Goal: Information Seeking & Learning: Learn about a topic

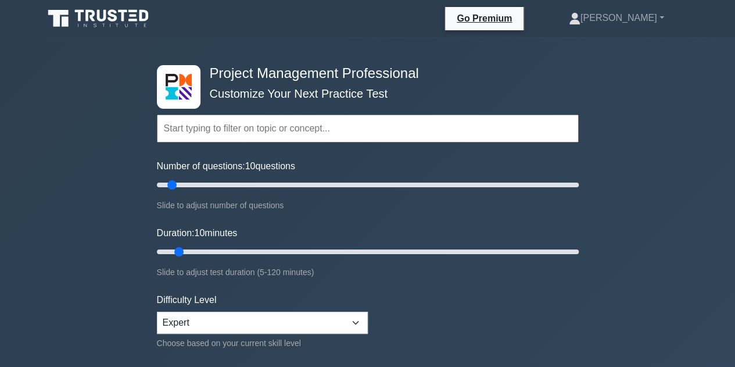
click at [389, 123] on input "text" at bounding box center [368, 128] width 422 height 28
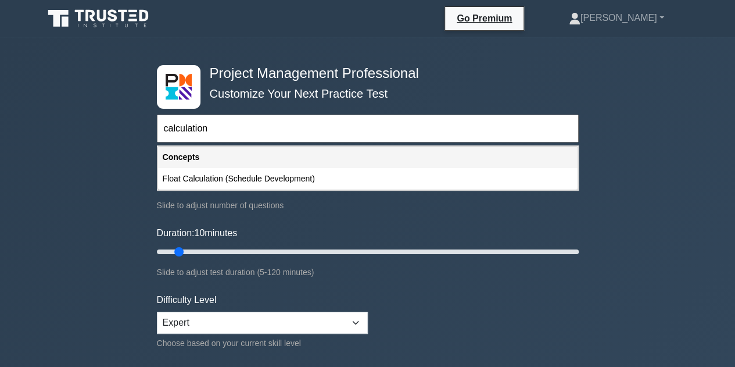
type input "calculation"
click at [272, 199] on div "Slide to adjust number of questions" at bounding box center [368, 205] width 422 height 14
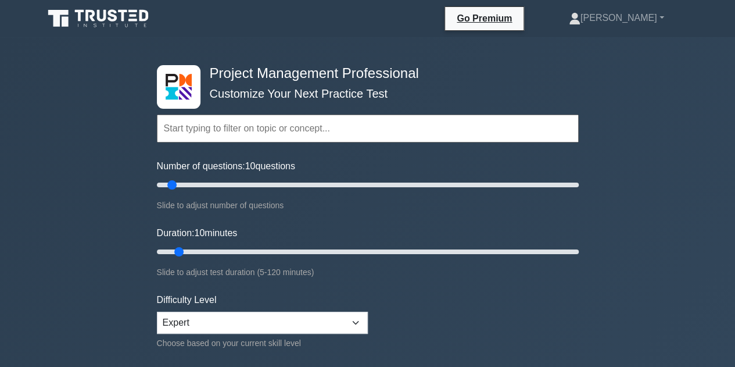
click at [191, 141] on input "text" at bounding box center [368, 128] width 422 height 28
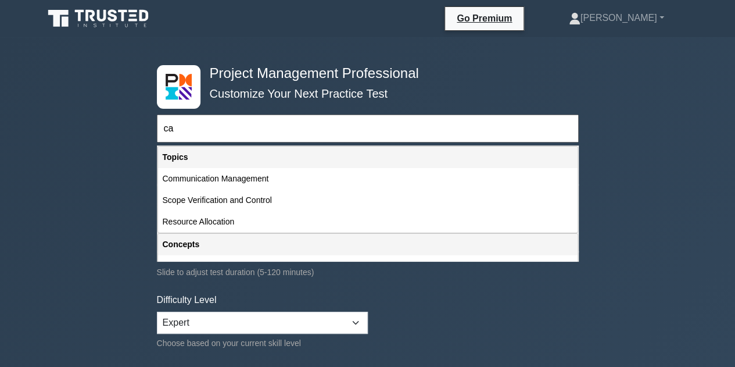
type input "c"
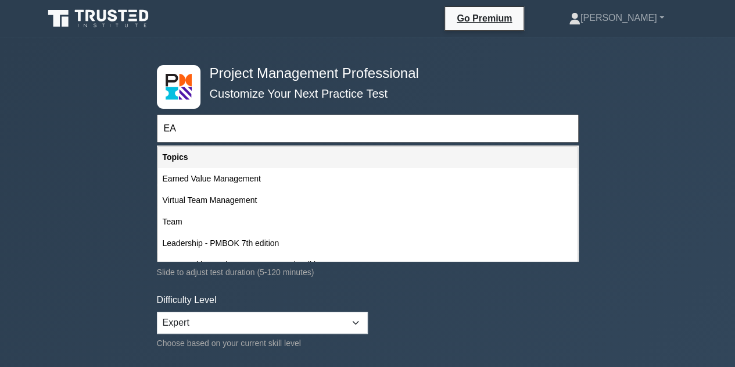
click at [209, 184] on div "Earned Value Management" at bounding box center [368, 179] width 420 height 22
type input "Earned Value Management"
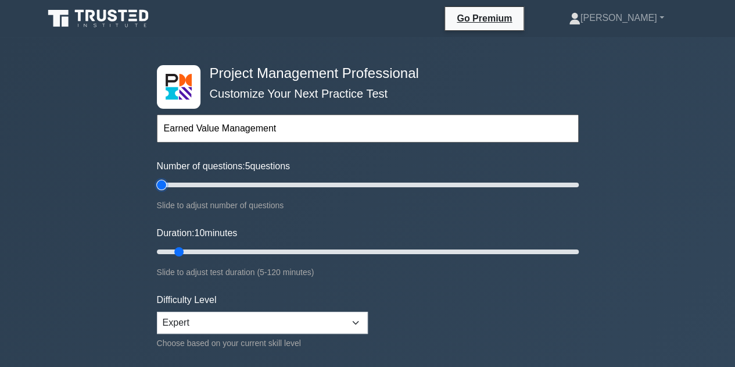
drag, startPoint x: 171, startPoint y: 186, endPoint x: 166, endPoint y: 187, distance: 5.8
type input "5"
click at [166, 187] on input "Number of questions: 5 questions" at bounding box center [368, 185] width 422 height 14
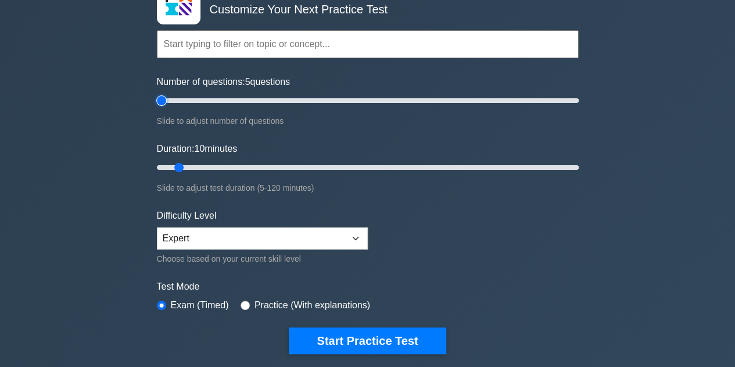
scroll to position [85, 0]
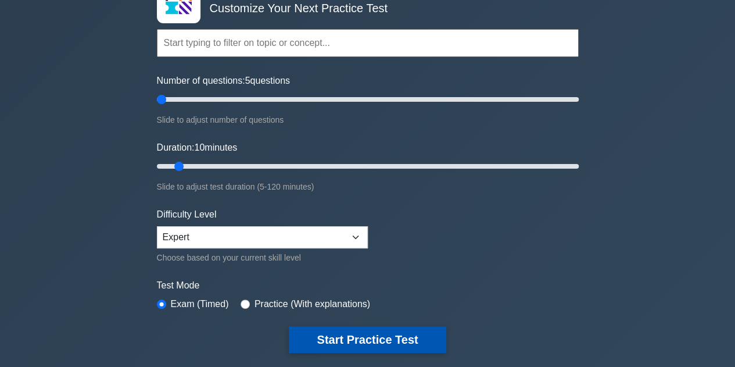
click at [316, 331] on button "Start Practice Test" at bounding box center [367, 339] width 157 height 27
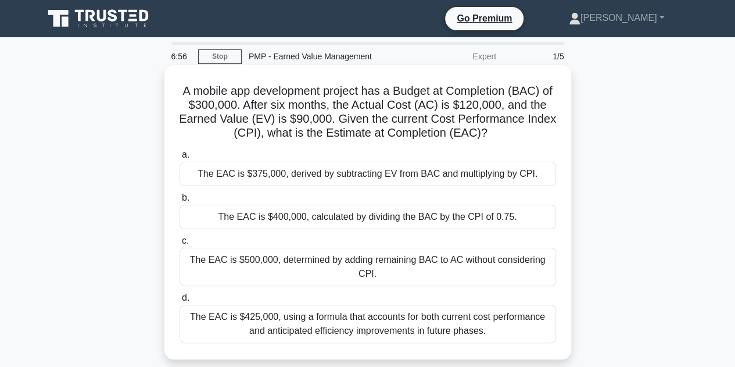
click at [363, 224] on div "The EAC is $400,000, calculated by dividing the BAC by the CPI of 0.75." at bounding box center [368, 217] width 377 height 24
click at [180, 202] on input "b. The EAC is $400,000, calculated by dividing the BAC by the CPI of 0.75." at bounding box center [180, 198] width 0 height 8
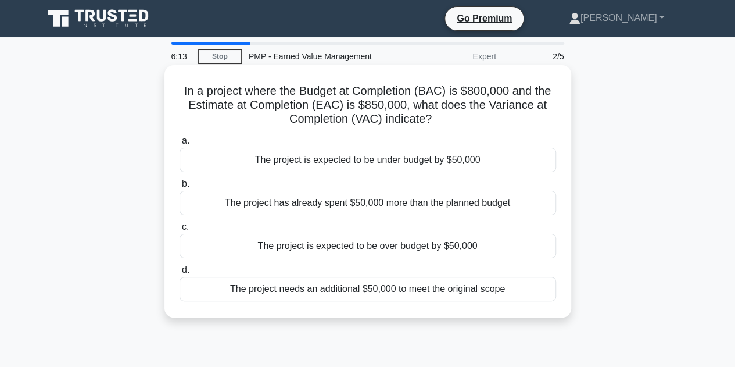
click at [411, 250] on div "The project is expected to be over budget by $50,000" at bounding box center [368, 246] width 377 height 24
click at [180, 231] on input "c. The project is expected to be over budget by $50,000" at bounding box center [180, 227] width 0 height 8
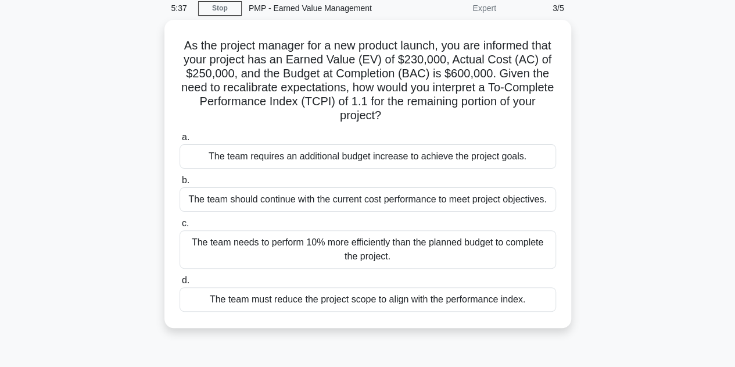
scroll to position [48, 0]
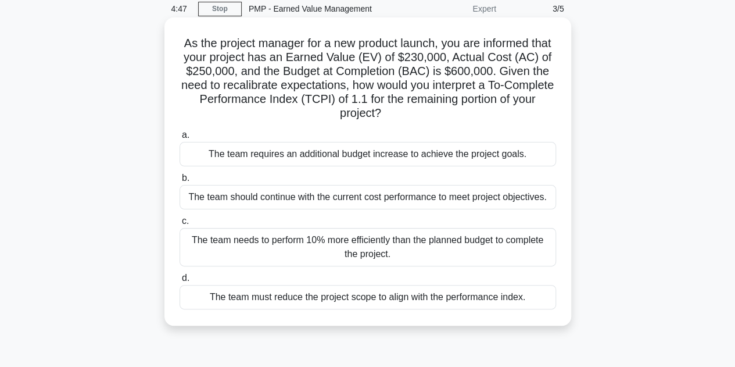
click at [484, 161] on div "The team requires an additional budget increase to achieve the project goals." at bounding box center [368, 154] width 377 height 24
click at [180, 139] on input "a. The team requires an additional budget increase to achieve the project goals." at bounding box center [180, 135] width 0 height 8
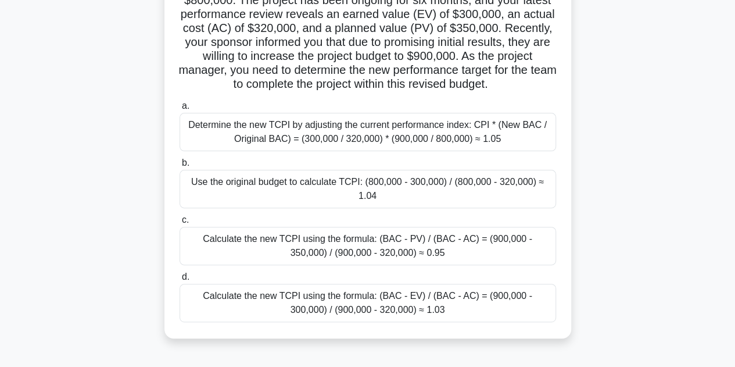
scroll to position [104, 0]
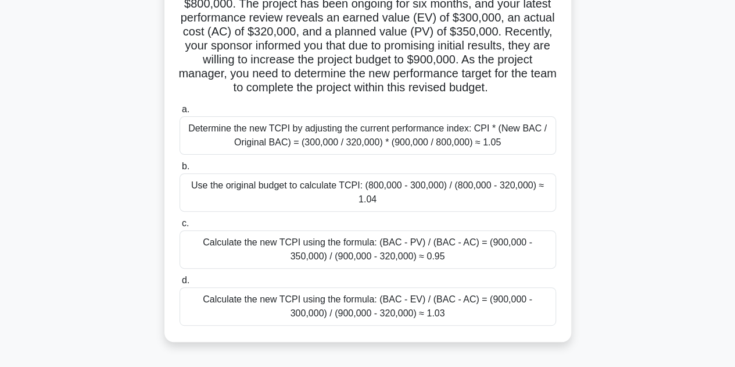
drag, startPoint x: 536, startPoint y: 141, endPoint x: 360, endPoint y: 327, distance: 256.1
click at [360, 327] on div "You're managing a pharmaceutical research project with a budget of $800,000. Th…" at bounding box center [368, 160] width 663 height 392
drag, startPoint x: 450, startPoint y: 189, endPoint x: 112, endPoint y: 204, distance: 339.1
click at [112, 204] on div "You're managing a pharmaceutical research project with a budget of $800,000. Th…" at bounding box center [368, 160] width 663 height 392
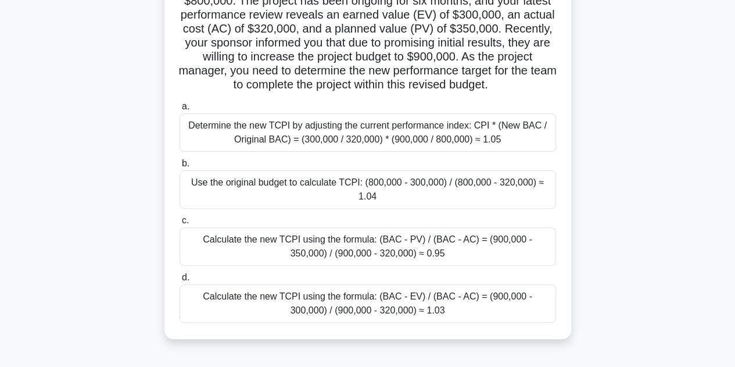
click at [259, 184] on div "Use the original budget to calculate TCPI: (800,000 - 300,000) / (800,000 - 320…" at bounding box center [368, 189] width 377 height 38
click at [180, 167] on input "b. Use the original budget to calculate TCPI: (800,000 - 300,000) / (800,000 - …" at bounding box center [180, 164] width 0 height 8
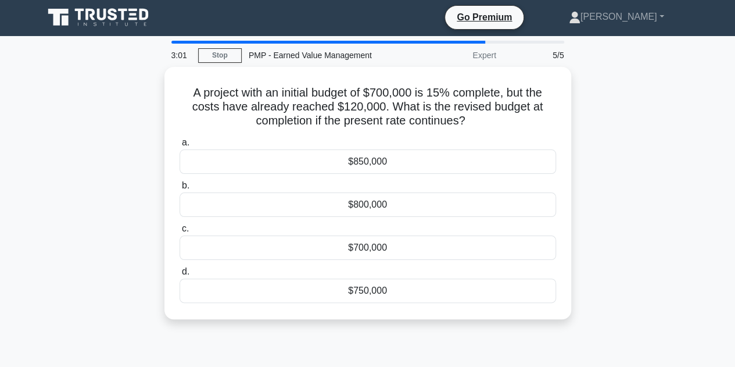
scroll to position [0, 0]
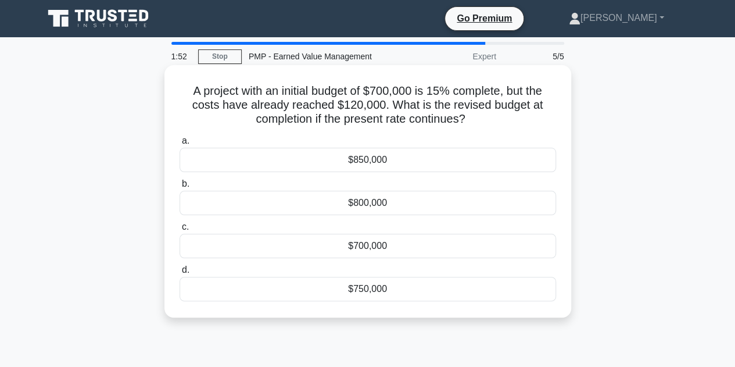
click at [287, 165] on div "$850,000" at bounding box center [368, 160] width 377 height 24
click at [180, 145] on input "a. $850,000" at bounding box center [180, 141] width 0 height 8
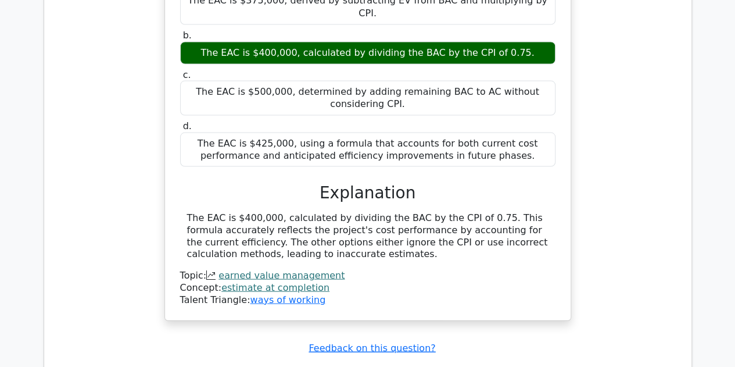
scroll to position [1251, 0]
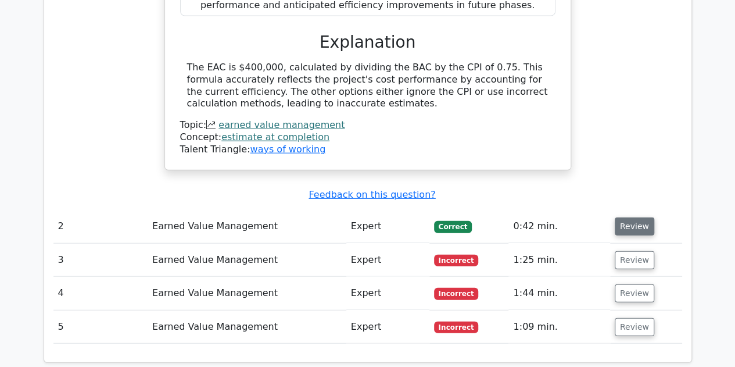
click at [626, 217] on button "Review" at bounding box center [635, 226] width 40 height 18
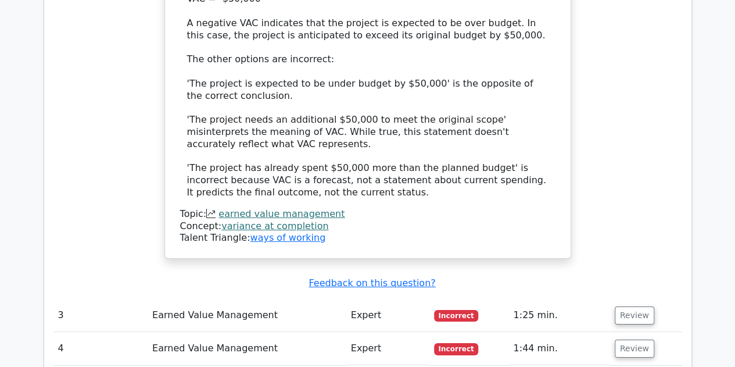
scroll to position [1865, 0]
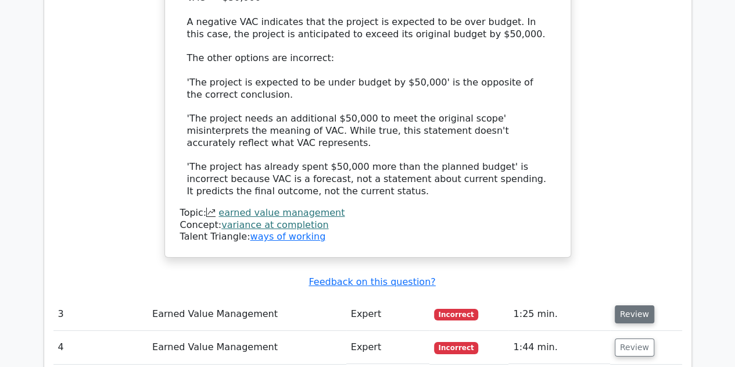
click at [632, 305] on button "Review" at bounding box center [635, 314] width 40 height 18
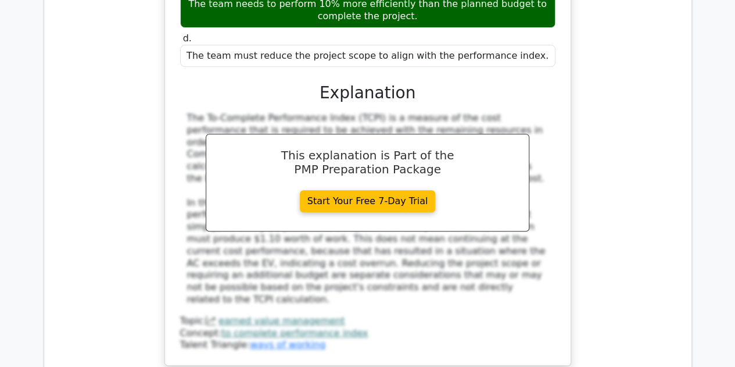
scroll to position [2544, 0]
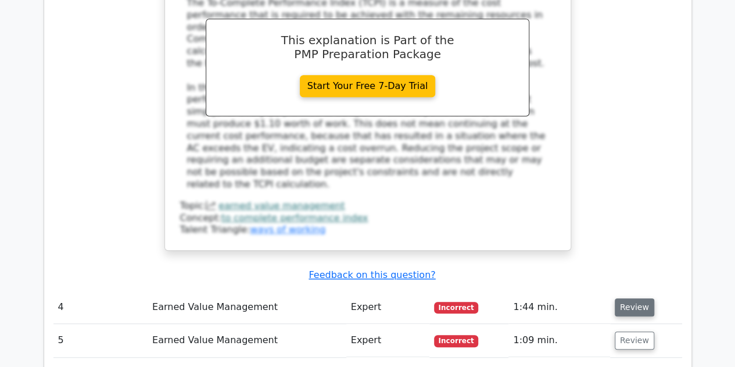
click at [630, 298] on button "Review" at bounding box center [635, 307] width 40 height 18
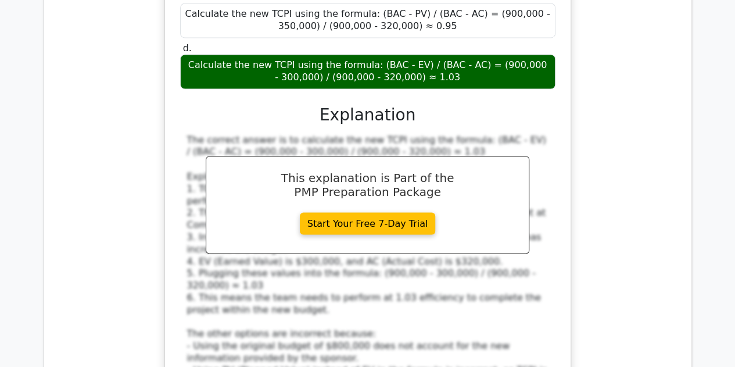
scroll to position [3317, 0]
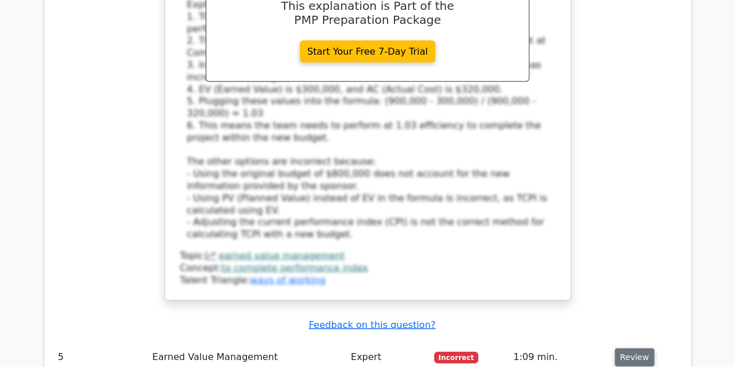
click at [643, 348] on button "Review" at bounding box center [635, 357] width 40 height 18
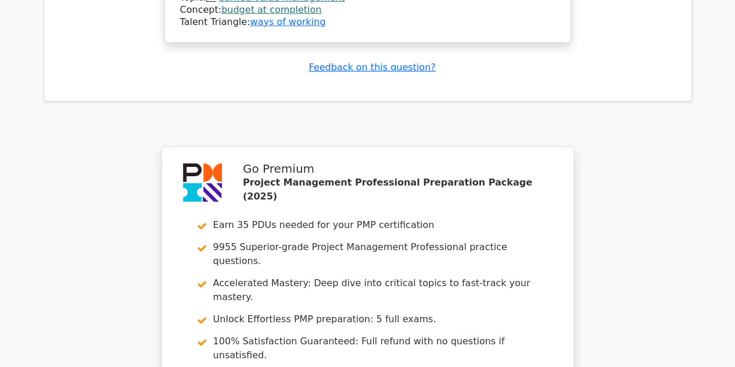
scroll to position [4116, 0]
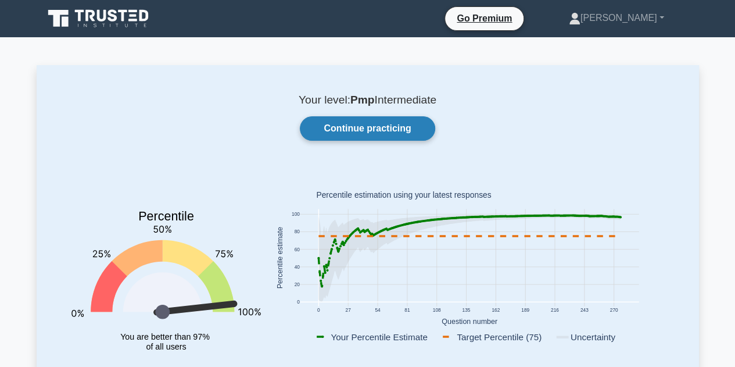
click at [377, 126] on link "Continue practicing" at bounding box center [367, 128] width 135 height 24
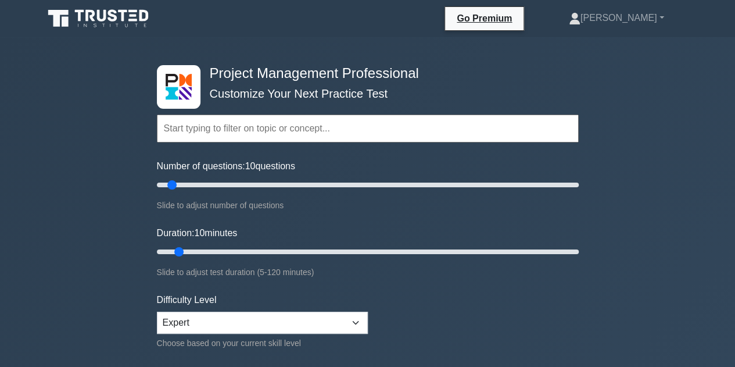
scroll to position [131, 0]
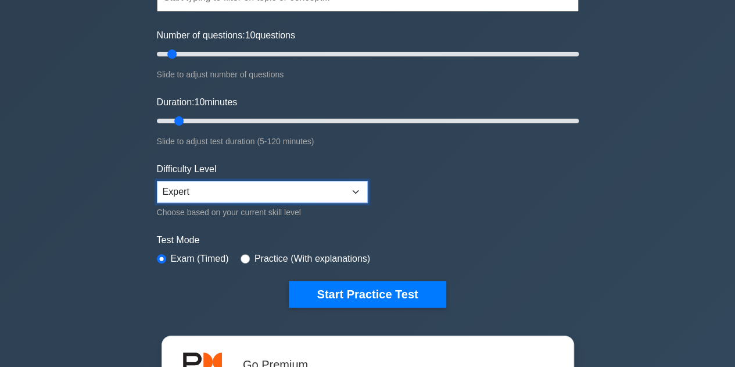
click at [278, 184] on select "Beginner Intermediate Expert" at bounding box center [262, 192] width 211 height 22
select select "intermediate"
click at [157, 181] on select "Beginner Intermediate Expert" at bounding box center [262, 192] width 211 height 22
click at [404, 205] on form "Topics Scope Management Time Management Cost Management Quality Management Risk…" at bounding box center [368, 127] width 422 height 359
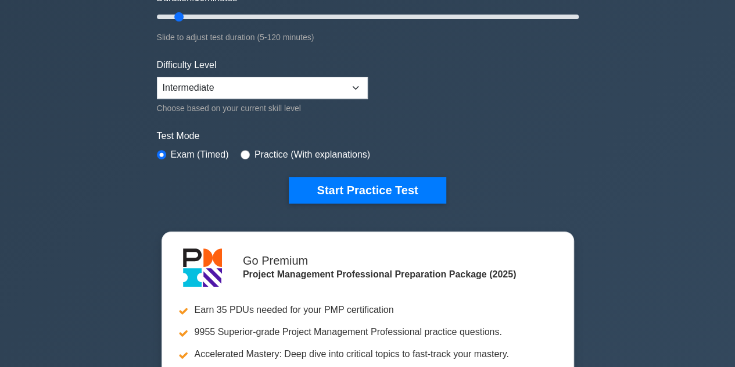
scroll to position [237, 0]
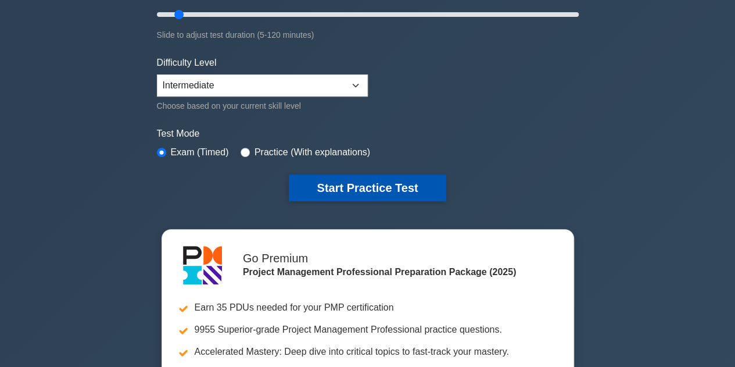
click at [392, 191] on button "Start Practice Test" at bounding box center [367, 187] width 157 height 27
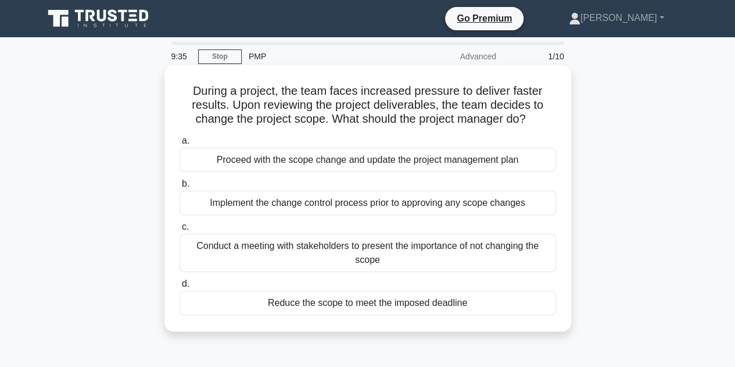
click at [414, 210] on div "Implement the change control process prior to approving any scope changes" at bounding box center [368, 203] width 377 height 24
click at [180, 188] on input "b. Implement the change control process prior to approving any scope changes" at bounding box center [180, 184] width 0 height 8
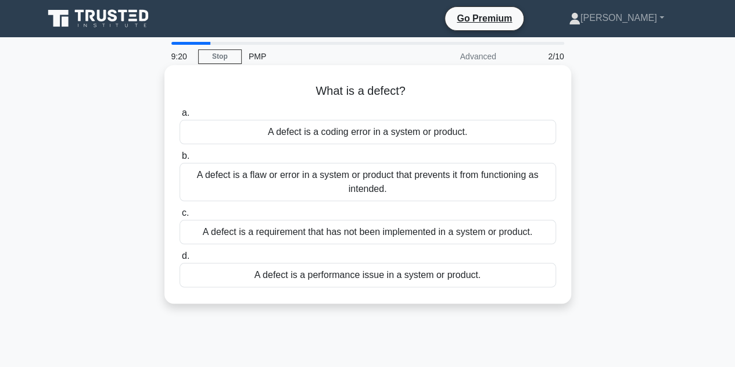
click at [428, 192] on div "A defect is a flaw or error in a system or product that prevents it from functi…" at bounding box center [368, 182] width 377 height 38
click at [180, 160] on input "b. A defect is a flaw or error in a system or product that prevents it from fun…" at bounding box center [180, 156] width 0 height 8
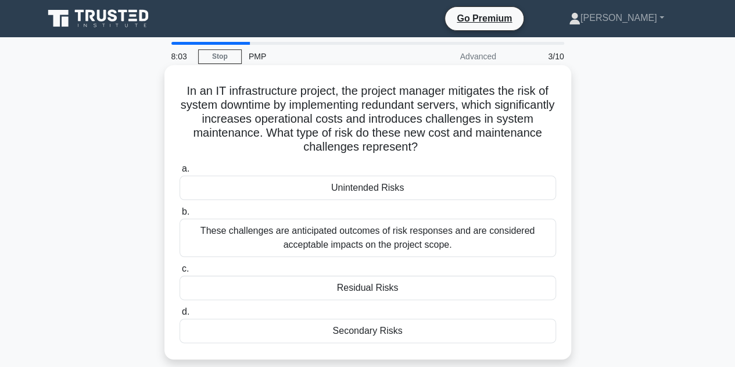
click at [400, 332] on div "Secondary Risks" at bounding box center [368, 330] width 377 height 24
click at [180, 316] on input "d. Secondary Risks" at bounding box center [180, 312] width 0 height 8
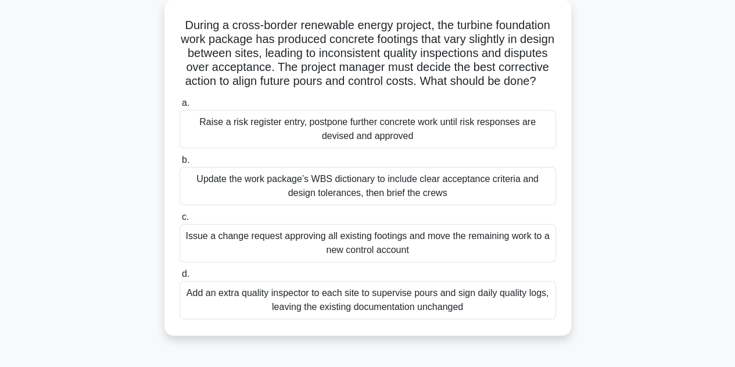
scroll to position [66, 0]
click at [424, 140] on div "Raise a risk register entry, postpone further concrete work until risk response…" at bounding box center [368, 128] width 377 height 38
click at [180, 106] on input "a. Raise a risk register entry, postpone further concrete work until risk respo…" at bounding box center [180, 103] width 0 height 8
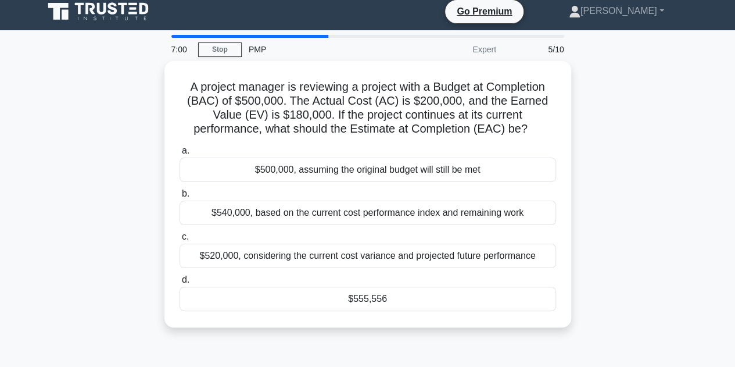
scroll to position [0, 0]
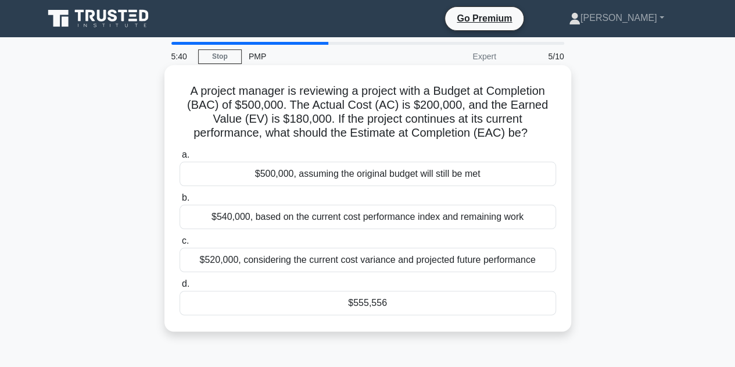
click at [368, 303] on div "$555,556" at bounding box center [368, 303] width 377 height 24
click at [180, 288] on input "d. $555,556" at bounding box center [180, 284] width 0 height 8
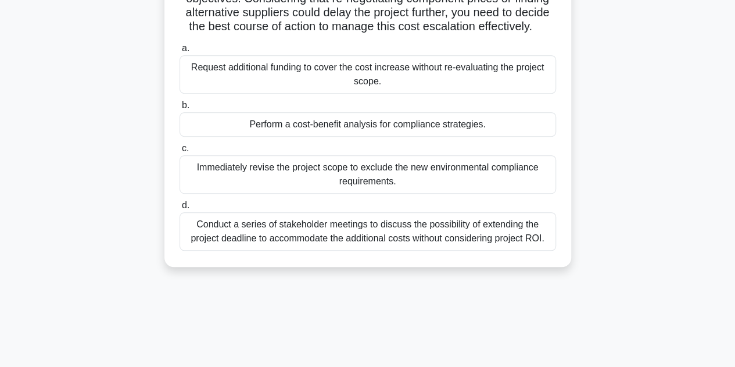
scroll to position [232, 0]
click at [502, 92] on div "Request additional funding to cover the cost increase without re-evaluating the…" at bounding box center [368, 74] width 377 height 38
click at [180, 52] on input "a. Request additional funding to cover the cost increase without re-evaluating …" at bounding box center [180, 48] width 0 height 8
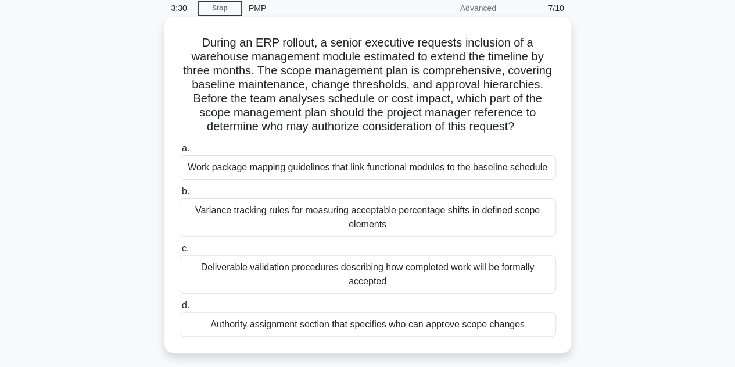
scroll to position [51, 0]
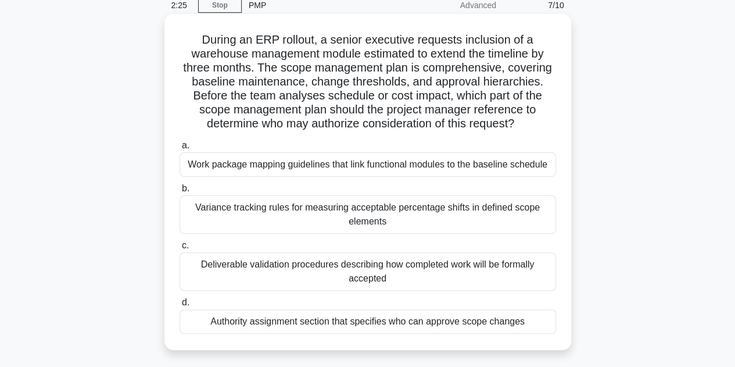
click at [476, 223] on div "Variance tracking rules for measuring acceptable percentage shifts in defined s…" at bounding box center [368, 214] width 377 height 38
click at [180, 192] on input "b. Variance tracking rules for measuring acceptable percentage shifts in define…" at bounding box center [180, 189] width 0 height 8
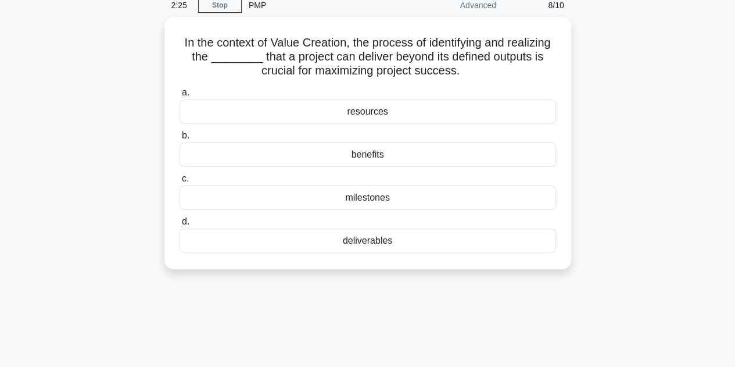
scroll to position [0, 0]
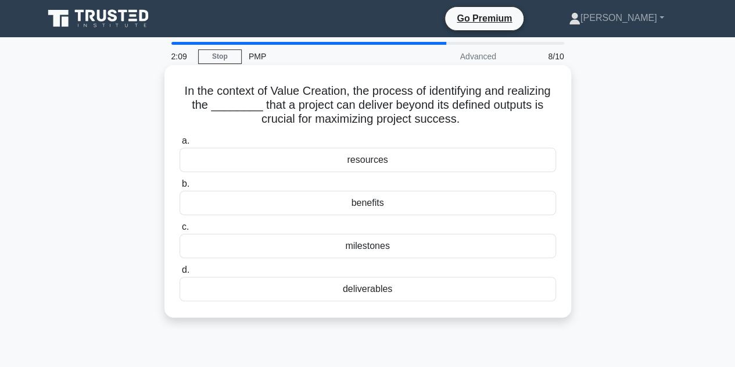
click at [472, 207] on div "benefits" at bounding box center [368, 203] width 377 height 24
click at [180, 188] on input "b. benefits" at bounding box center [180, 184] width 0 height 8
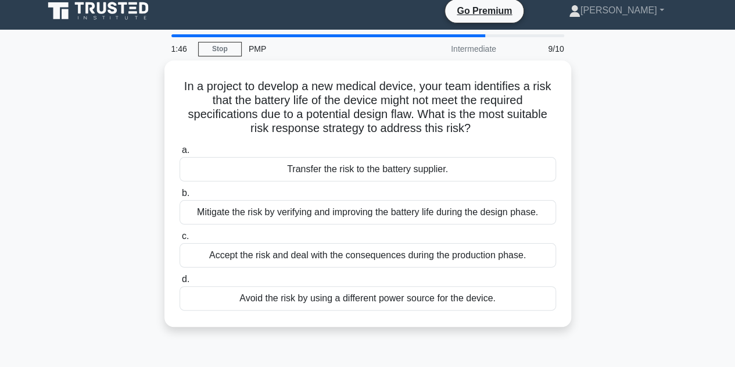
scroll to position [8, 0]
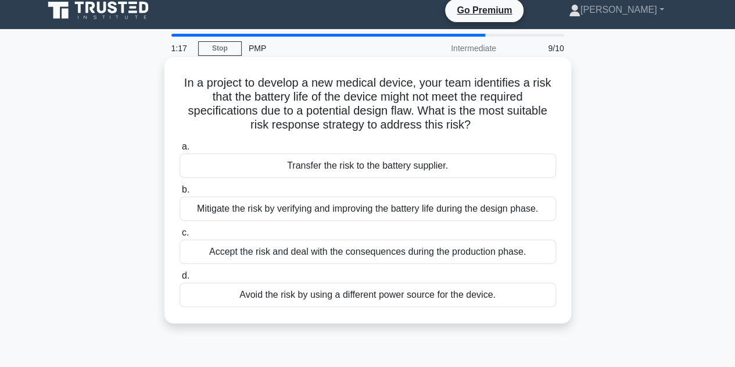
click at [438, 169] on div "Transfer the risk to the battery supplier." at bounding box center [368, 165] width 377 height 24
click at [180, 151] on input "a. Transfer the risk to the battery supplier." at bounding box center [180, 147] width 0 height 8
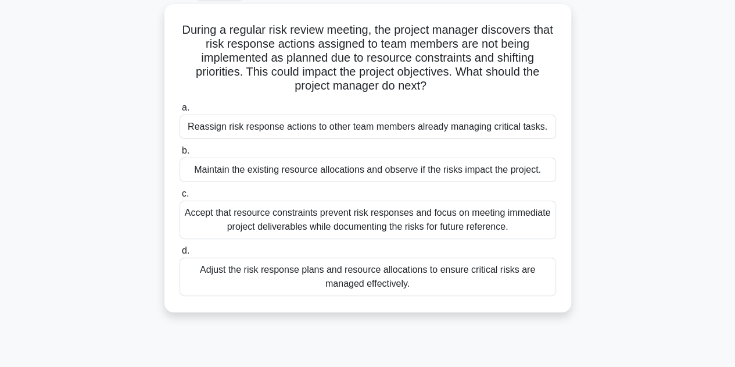
scroll to position [65, 0]
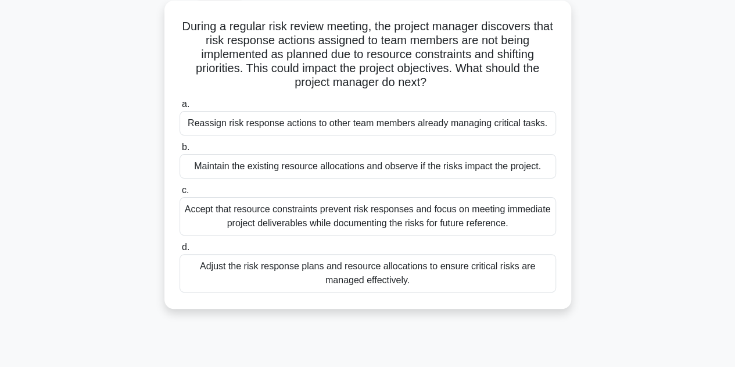
click at [421, 275] on div "Adjust the risk response plans and resource allocations to ensure critical risk…" at bounding box center [368, 273] width 377 height 38
click at [180, 251] on input "d. Adjust the risk response plans and resource allocations to ensure critical r…" at bounding box center [180, 248] width 0 height 8
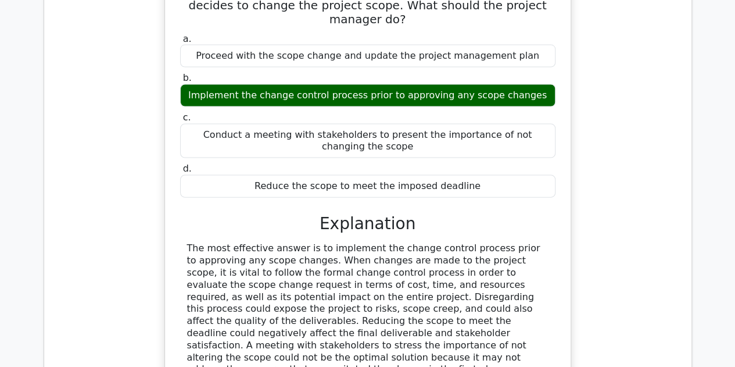
scroll to position [1401, 0]
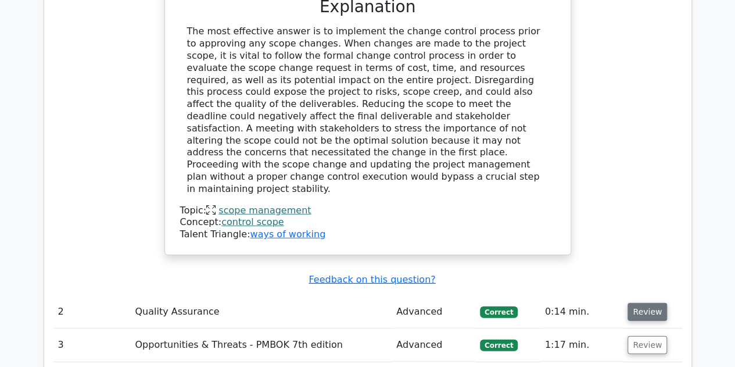
click at [656, 303] on button "Review" at bounding box center [648, 312] width 40 height 18
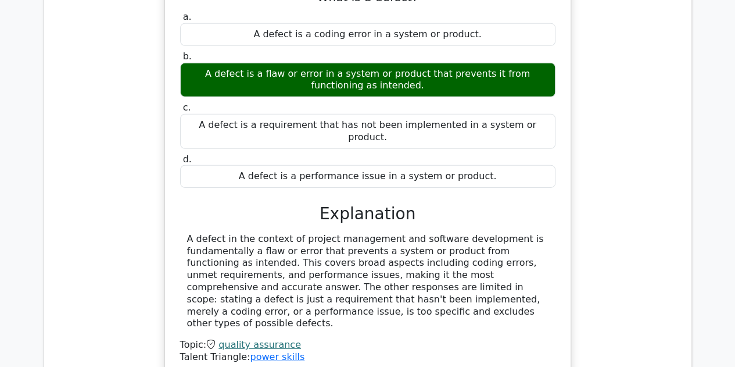
scroll to position [1835, 0]
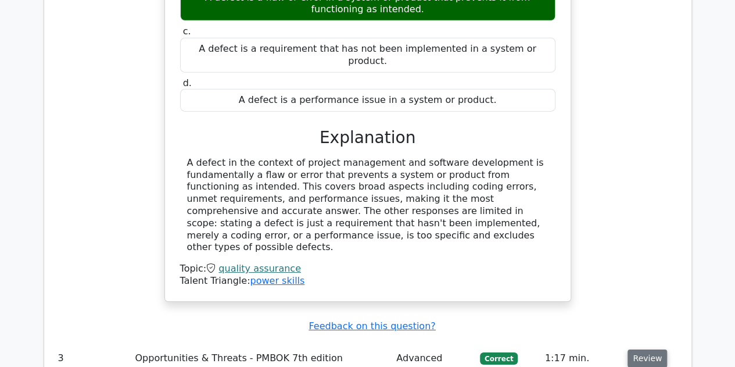
click at [649, 349] on button "Review" at bounding box center [648, 358] width 40 height 18
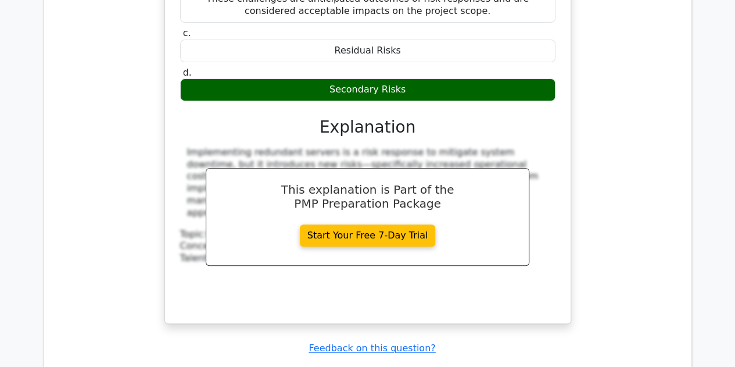
scroll to position [2369, 0]
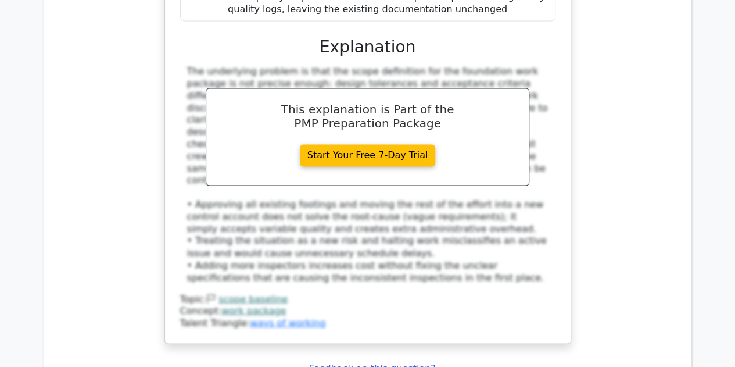
scroll to position [3059, 0]
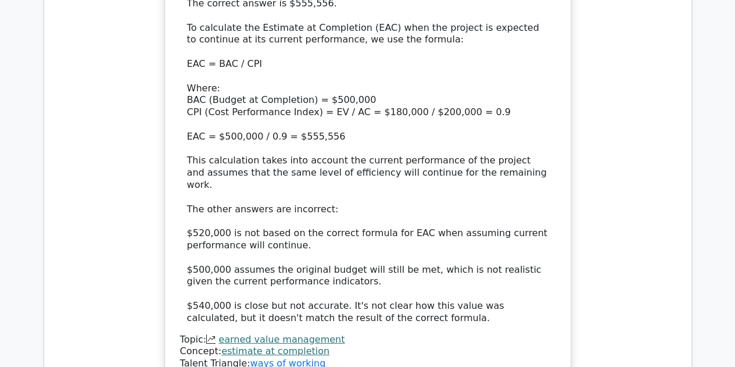
scroll to position [3781, 0]
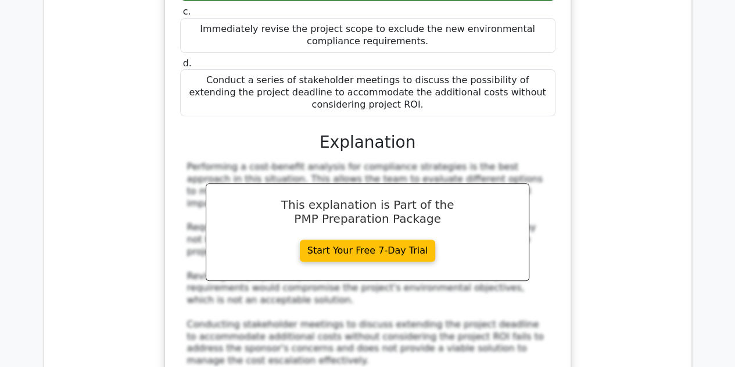
scroll to position [4602, 0]
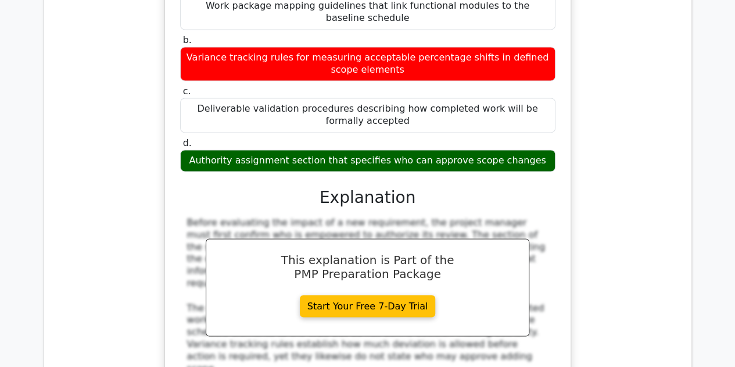
scroll to position [5214, 0]
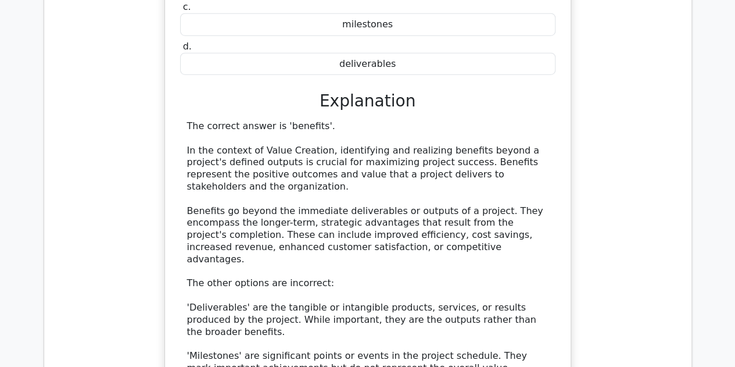
scroll to position [5866, 0]
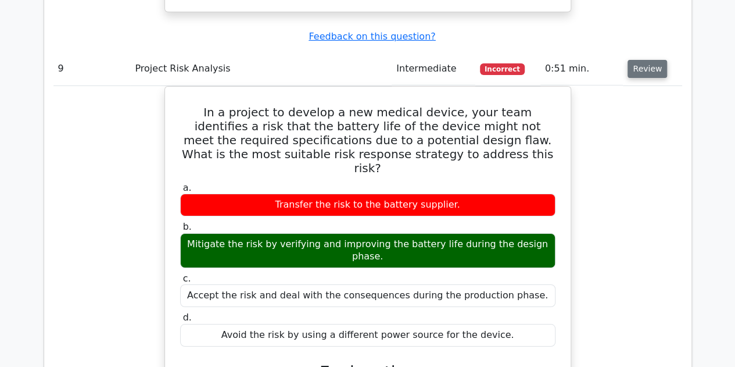
scroll to position [6397, 0]
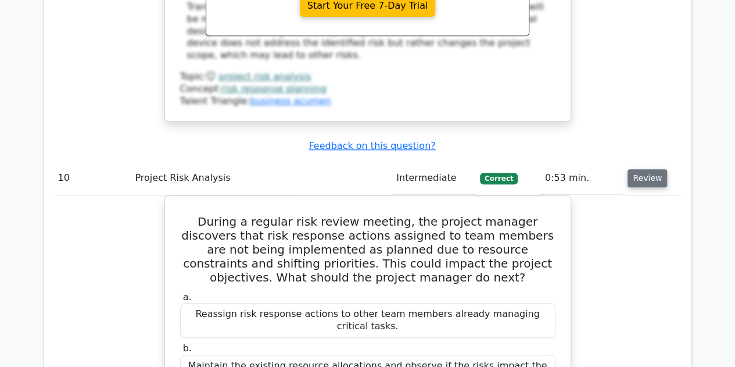
scroll to position [6880, 0]
